Goal: Obtain resource: Obtain resource

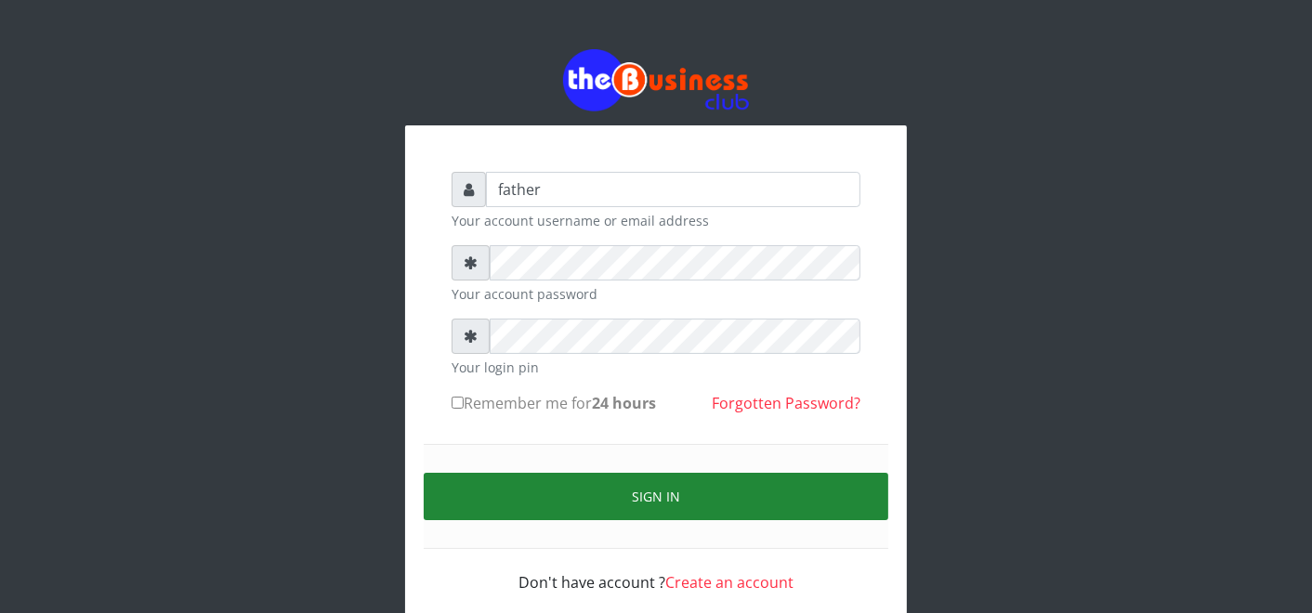
click at [672, 496] on button "Sign in" at bounding box center [656, 496] width 465 height 47
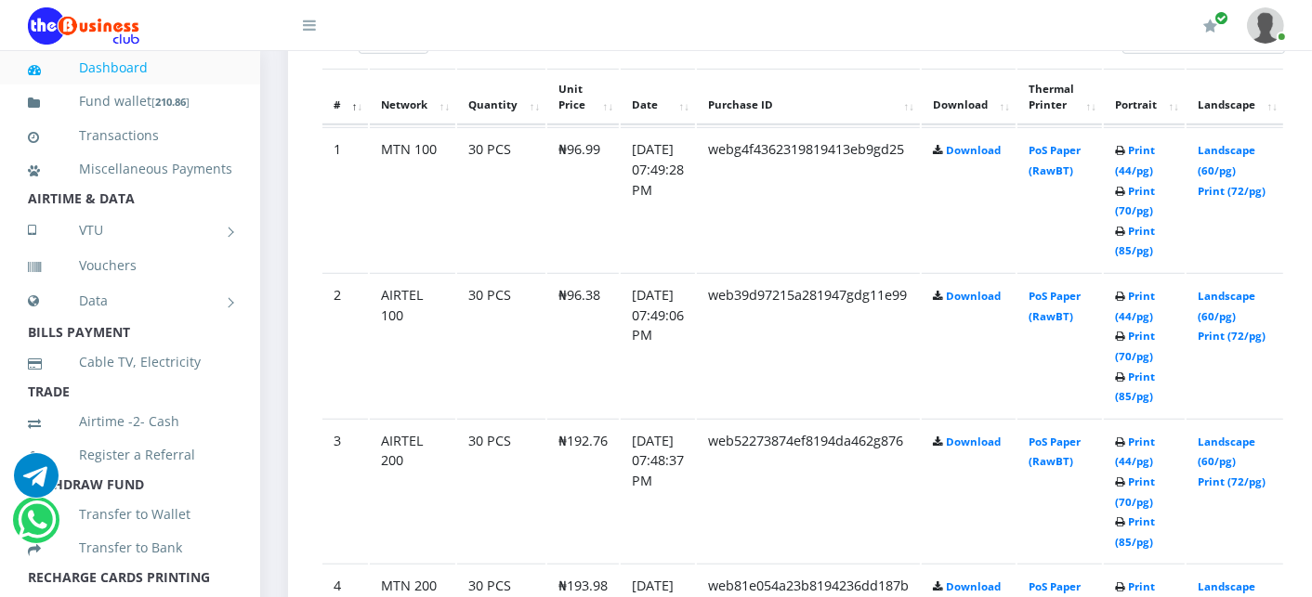
scroll to position [1073, 0]
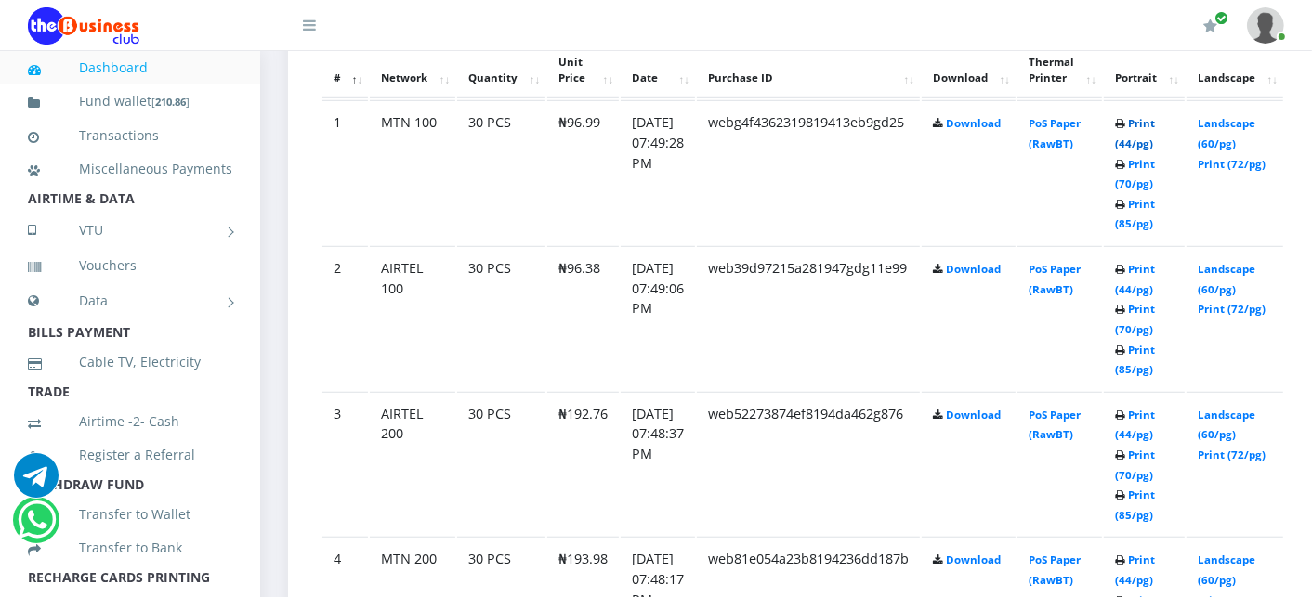
click at [1155, 119] on link "Print (44/pg)" at bounding box center [1135, 133] width 40 height 34
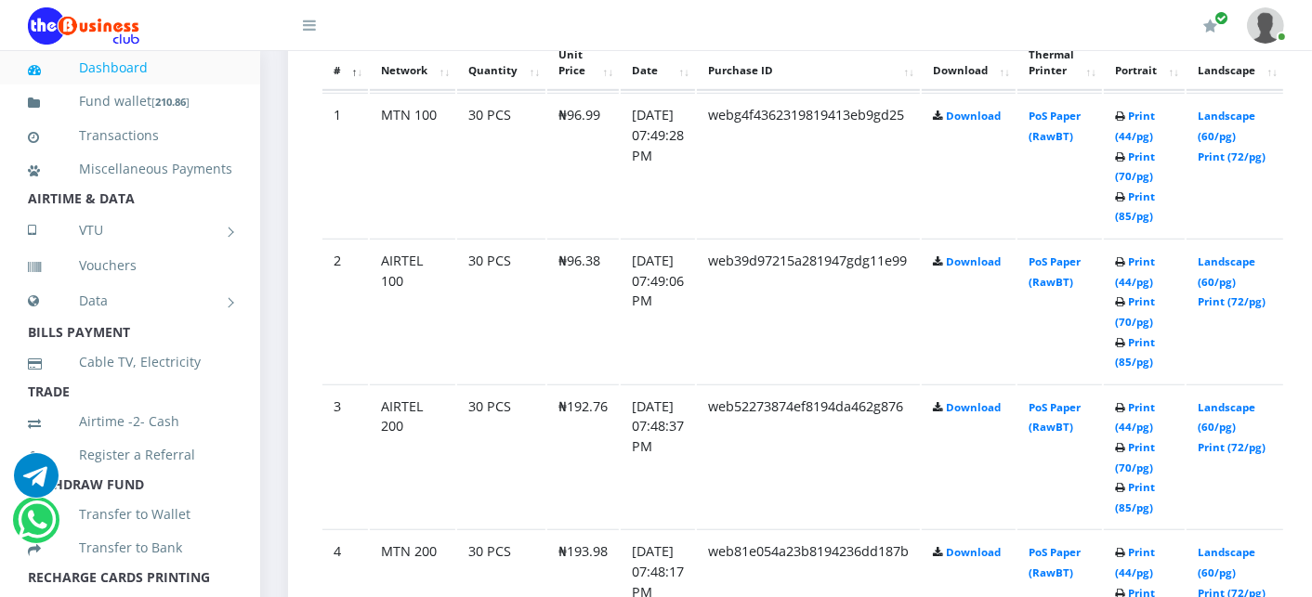
scroll to position [1073, 0]
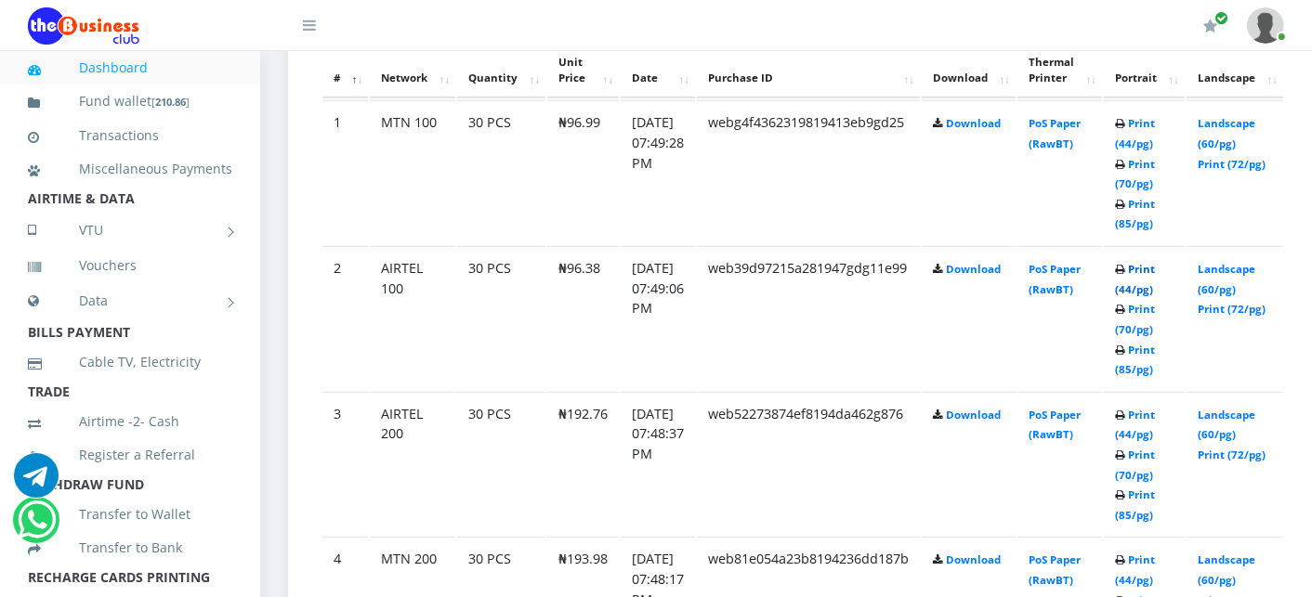
click at [1155, 268] on link "Print (44/pg)" at bounding box center [1135, 279] width 40 height 34
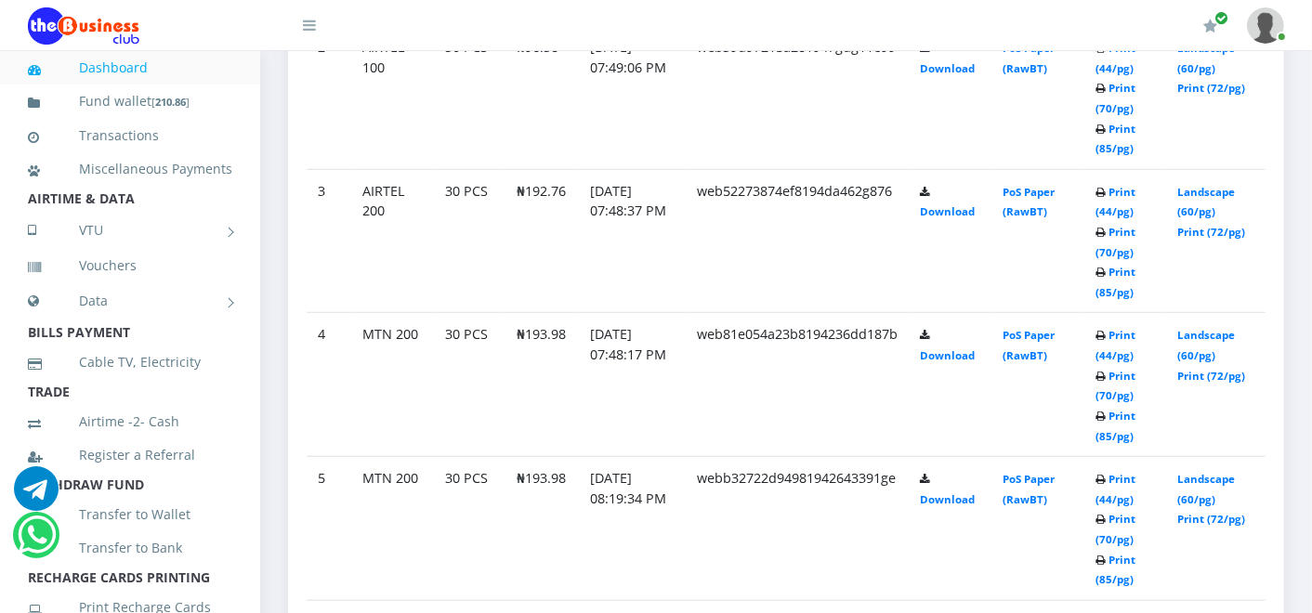
scroll to position [1238, 0]
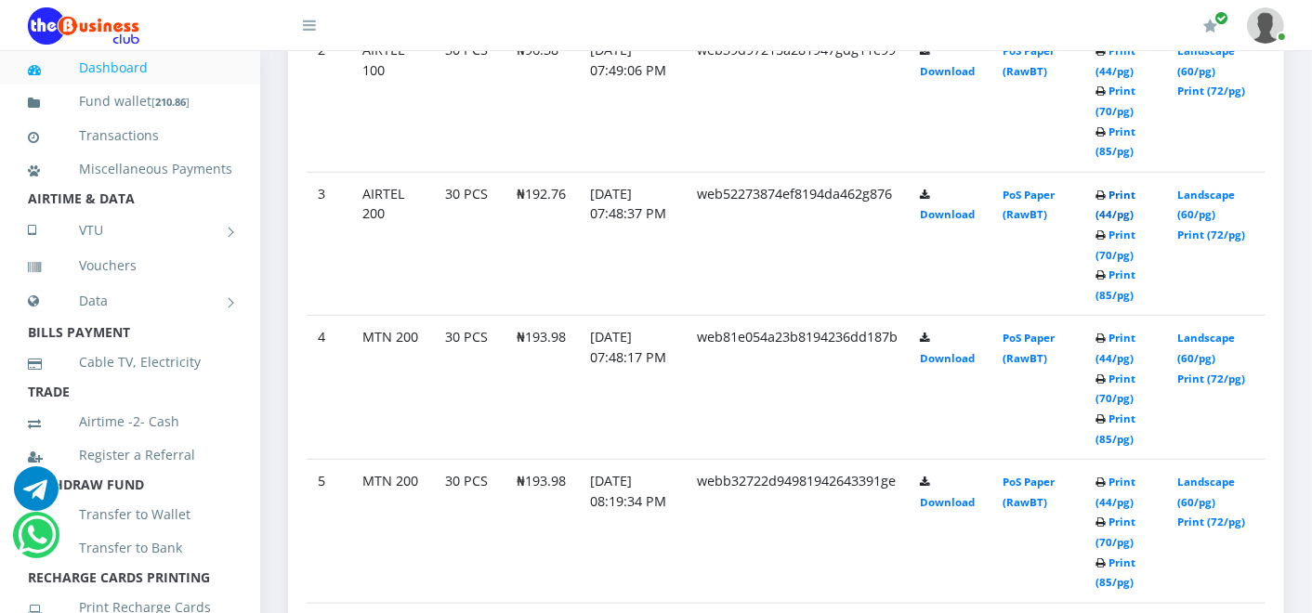
click at [1132, 190] on link "Print (44/pg)" at bounding box center [1115, 205] width 40 height 34
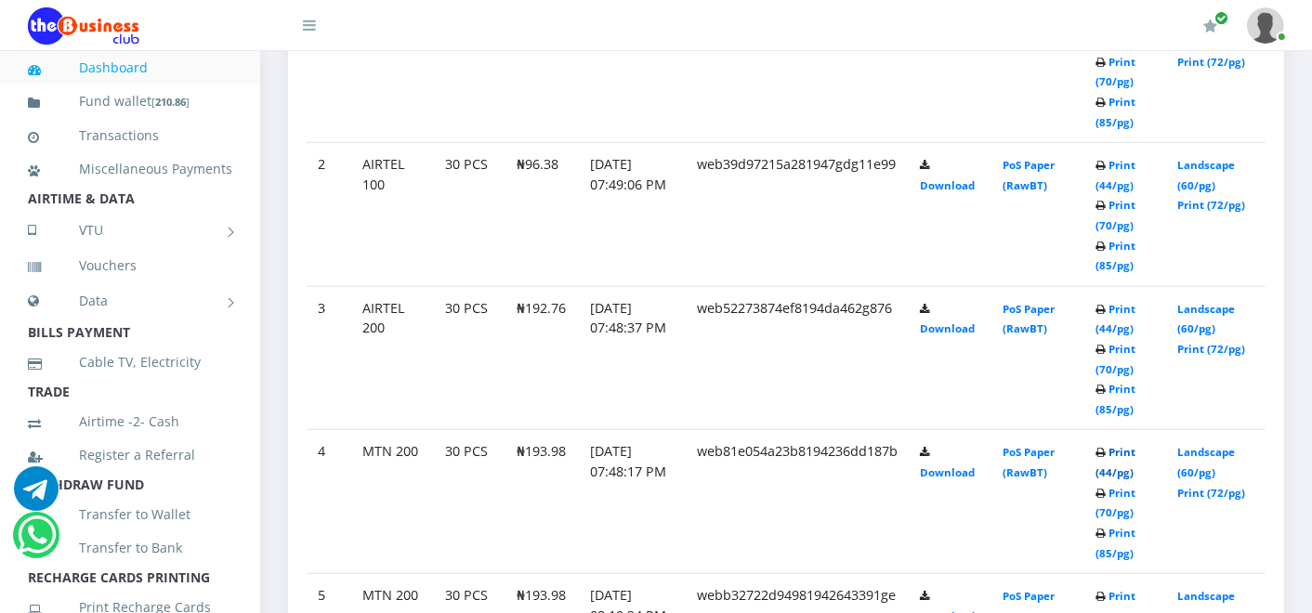
click at [1121, 445] on link "Print (44/pg)" at bounding box center [1115, 462] width 40 height 34
